Goal: Find specific page/section: Find specific page/section

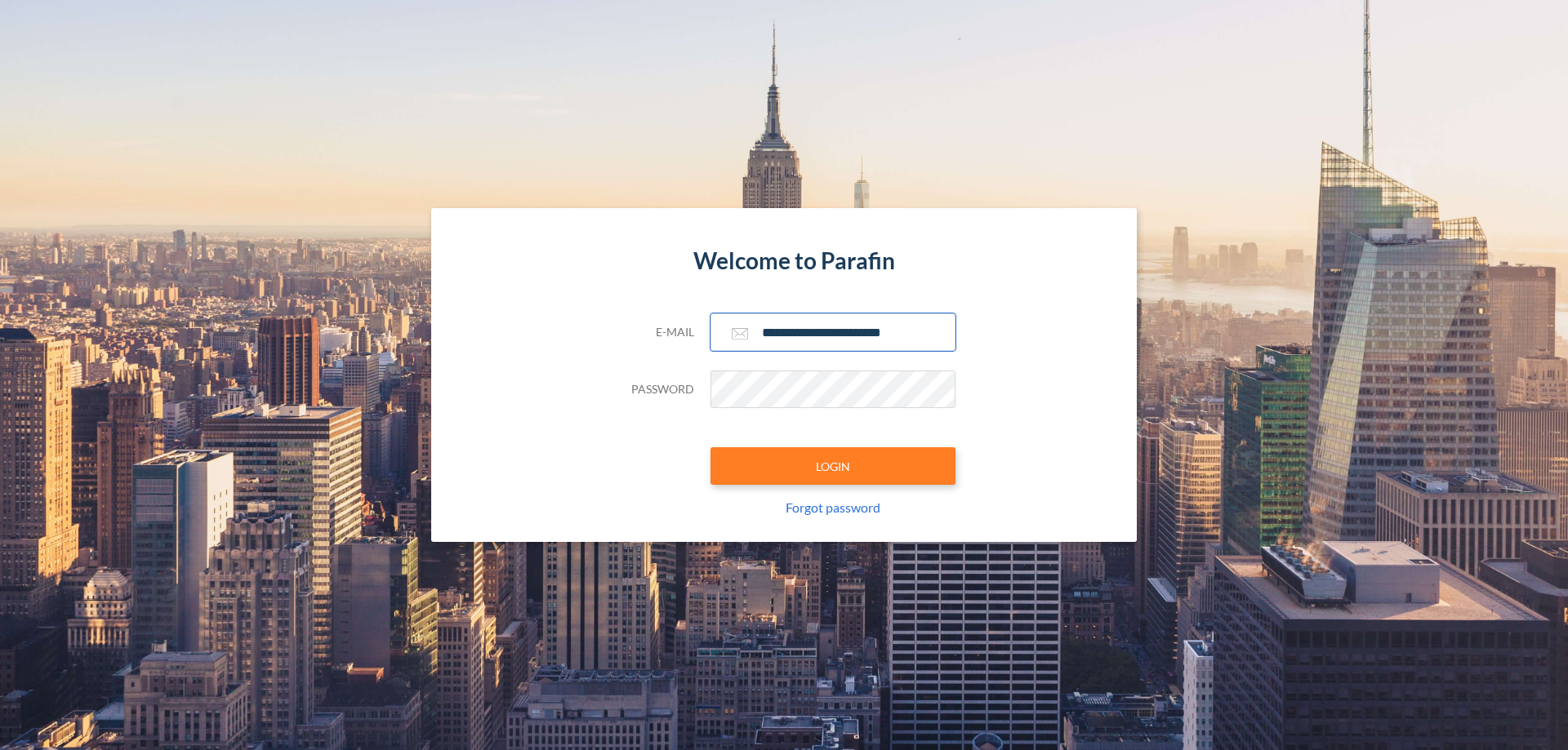
type input "**********"
click at [833, 467] on button "LOGIN" at bounding box center [832, 466] width 245 height 37
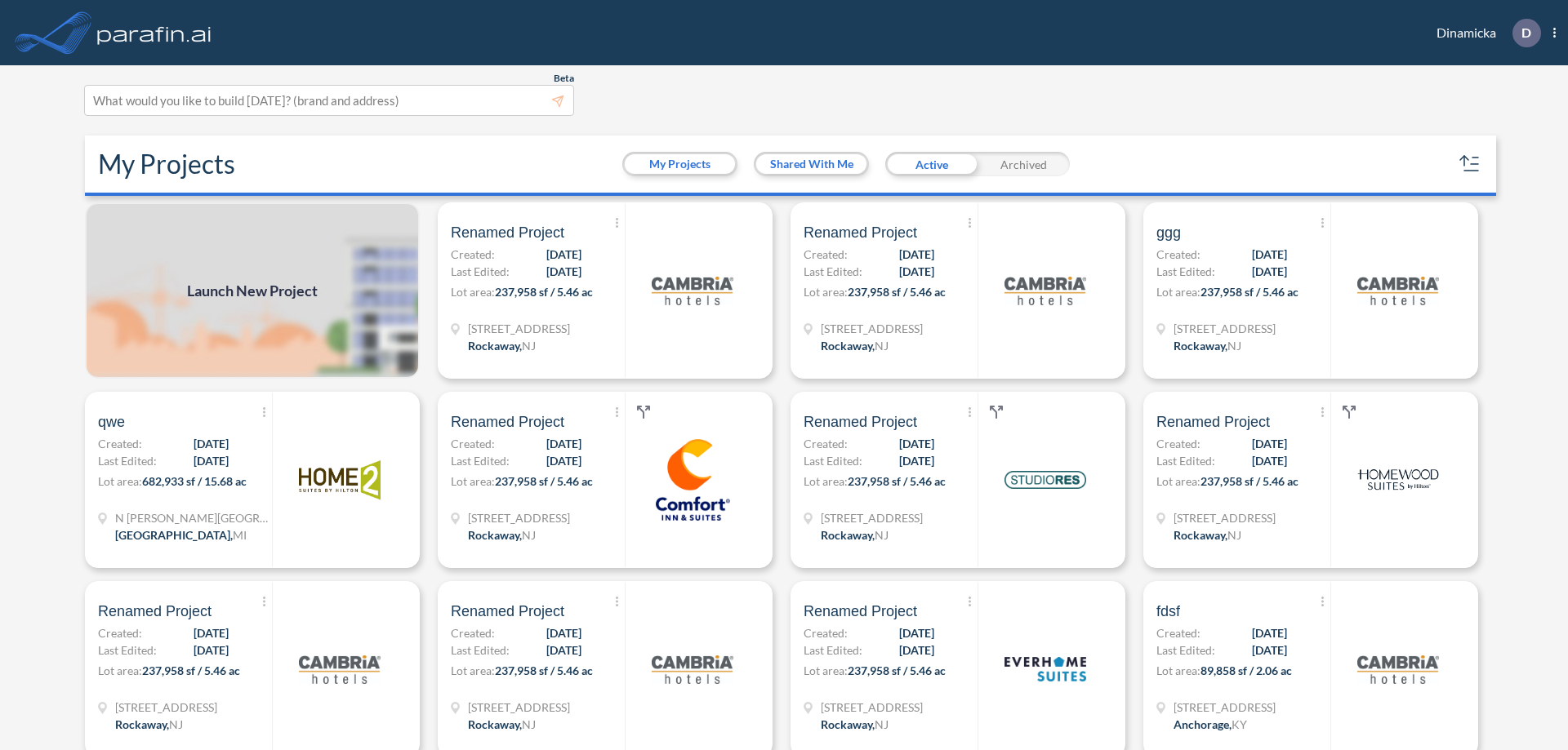
scroll to position [4, 0]
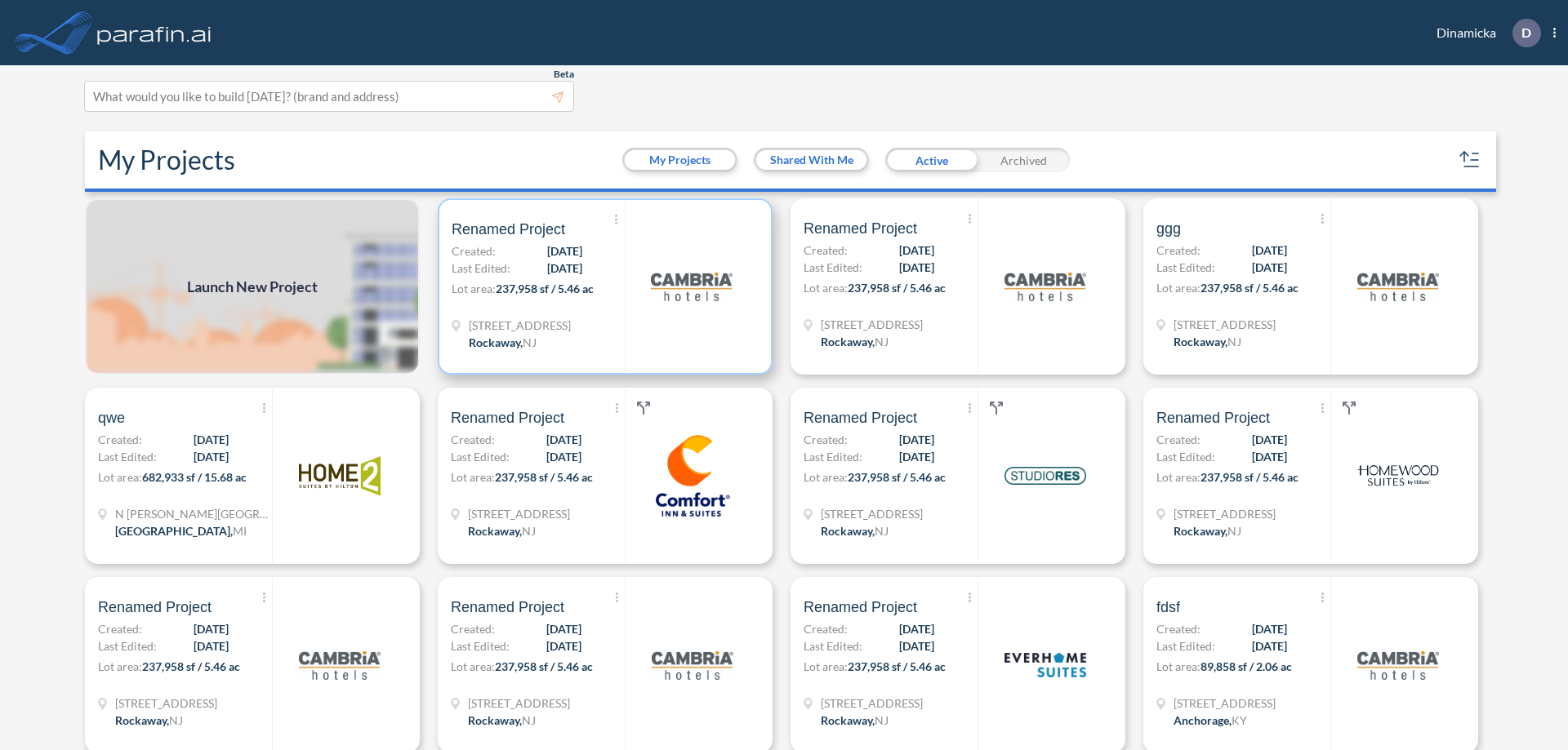
click at [602, 286] on p "Lot area: 237,958 sf / 5.46 ac" at bounding box center [538, 292] width 173 height 24
